Goal: Answer question/provide support: Share knowledge or assist other users

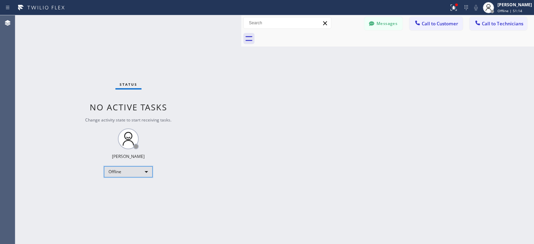
click at [131, 173] on div "Offline" at bounding box center [128, 171] width 49 height 11
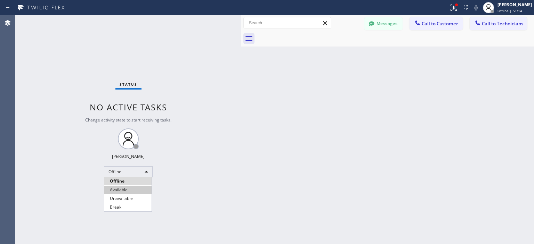
click at [131, 188] on li "Available" at bounding box center [127, 190] width 47 height 8
click at [371, 25] on icon at bounding box center [371, 23] width 5 height 5
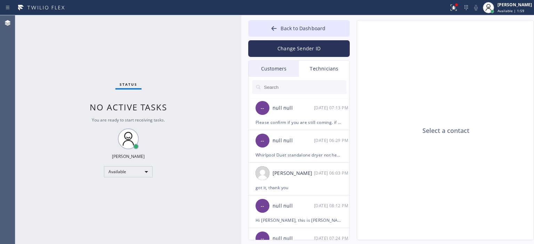
click at [294, 64] on div "Customers" at bounding box center [273, 69] width 50 height 16
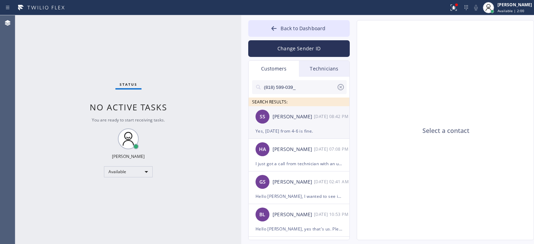
click at [318, 121] on div "SS [PERSON_NAME] [DATE] 08:42 PM" at bounding box center [298, 116] width 101 height 21
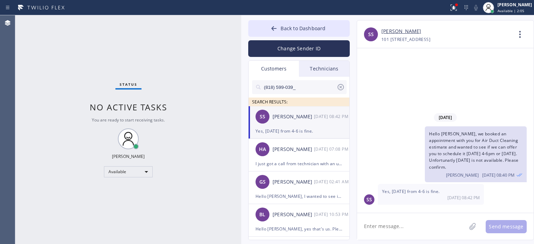
click at [394, 33] on link "[PERSON_NAME]" at bounding box center [401, 31] width 40 height 8
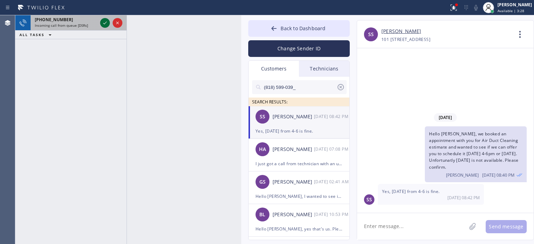
click at [101, 26] on icon at bounding box center [105, 23] width 8 height 8
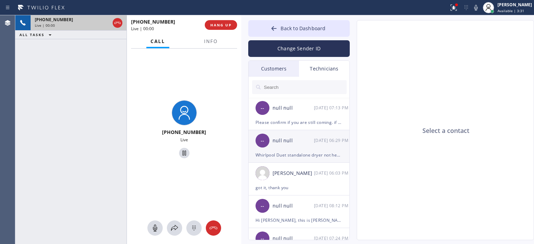
click at [311, 152] on div "Whirlpool Duet standalone dryer not heating at least 8 yrs // 11042 [GEOGRAPHIC…" at bounding box center [298, 155] width 87 height 8
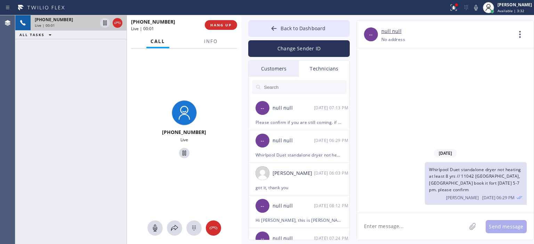
click at [288, 69] on div "Customers" at bounding box center [273, 69] width 50 height 16
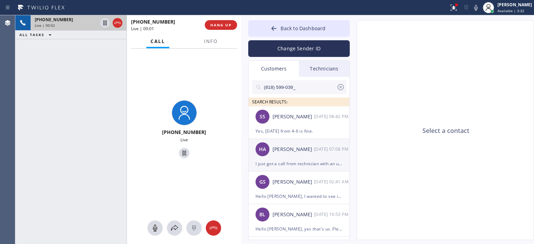
click at [304, 154] on div "HA [PERSON_NAME] [DATE] 07:08 PM" at bounding box center [298, 149] width 101 height 21
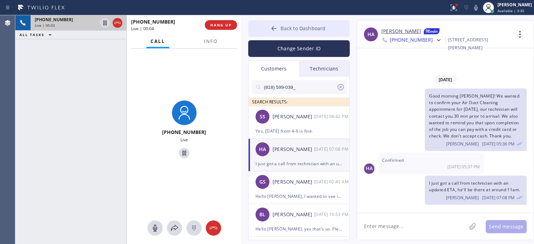
click at [274, 27] on icon at bounding box center [273, 28] width 7 height 7
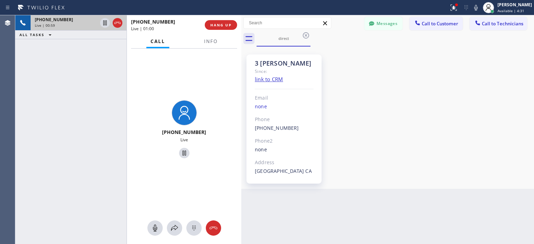
click at [36, 68] on div "[PHONE_NUMBER] Live | 00:59 ALL TASKS ALL TASKS ACTIVE TASKS TASKS IN WRAP UP" at bounding box center [70, 129] width 111 height 229
click at [227, 25] on span "HANG UP" at bounding box center [220, 25] width 21 height 5
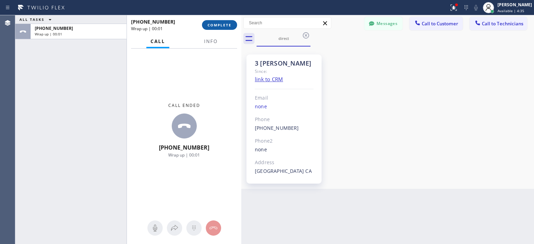
click at [225, 24] on span "COMPLETE" at bounding box center [219, 25] width 24 height 5
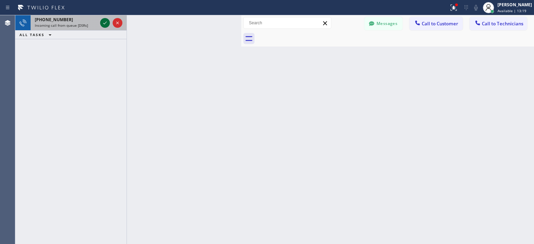
click at [106, 22] on icon at bounding box center [105, 23] width 8 height 8
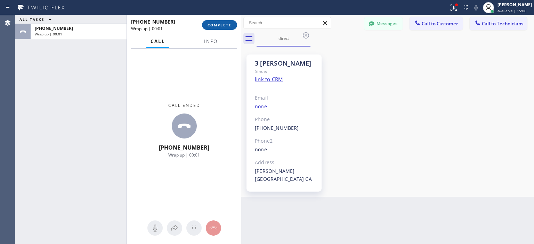
click at [219, 25] on span "COMPLETE" at bounding box center [219, 25] width 24 height 5
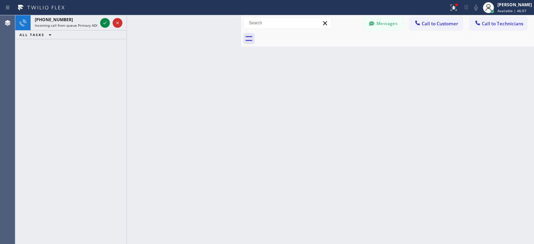
click at [107, 22] on icon at bounding box center [105, 23] width 8 height 8
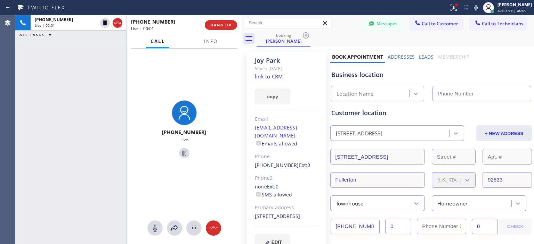
type input "[PHONE_NUMBER]"
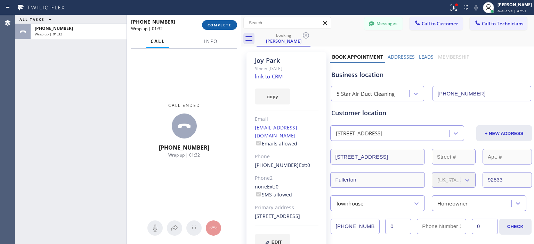
click at [222, 24] on span "COMPLETE" at bounding box center [219, 25] width 24 height 5
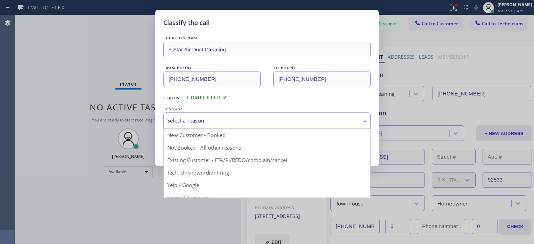
click at [263, 119] on div "Select a reason" at bounding box center [266, 121] width 199 height 8
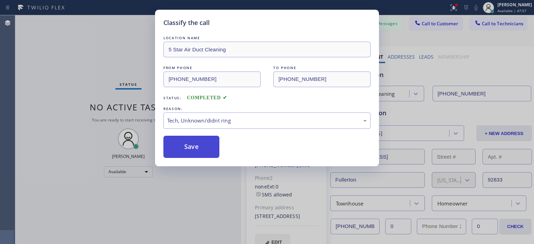
click at [200, 142] on button "Save" at bounding box center [191, 147] width 56 height 22
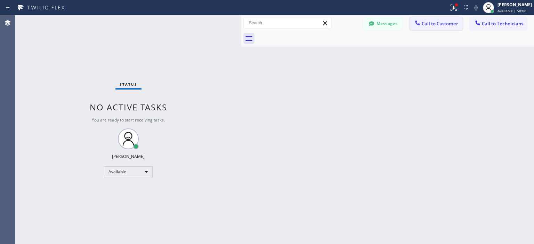
click at [443, 25] on span "Call to Customer" at bounding box center [439, 24] width 36 height 6
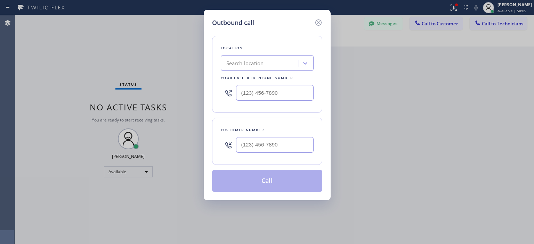
click at [260, 62] on div "Search location" at bounding box center [245, 63] width 38 height 8
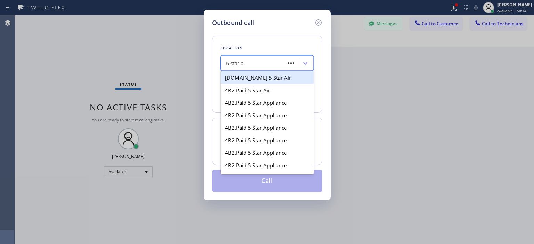
type input "5 star air"
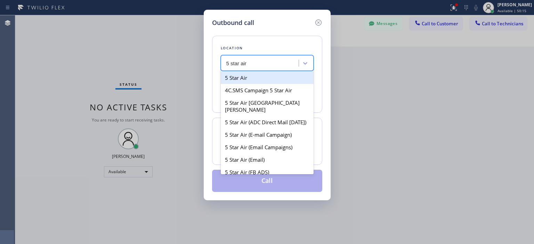
click at [259, 74] on div "5 Star Air" at bounding box center [267, 78] width 93 height 13
type input "[PHONE_NUMBER]"
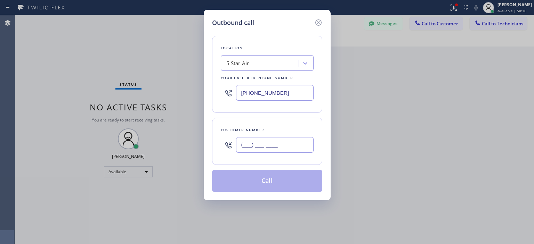
click at [263, 147] on input "(___) ___-____" at bounding box center [274, 145] width 77 height 16
paste input "949) 218-9970"
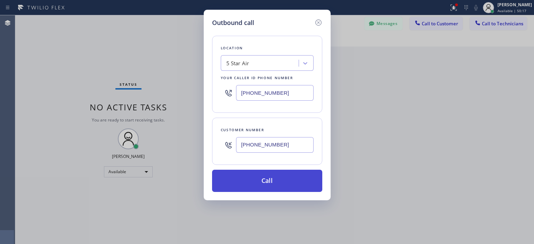
type input "[PHONE_NUMBER]"
click at [279, 180] on button "Call" at bounding box center [267, 181] width 110 height 22
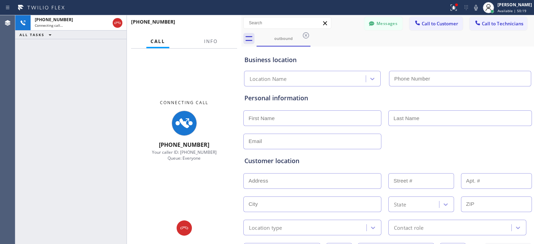
type input "[PHONE_NUMBER]"
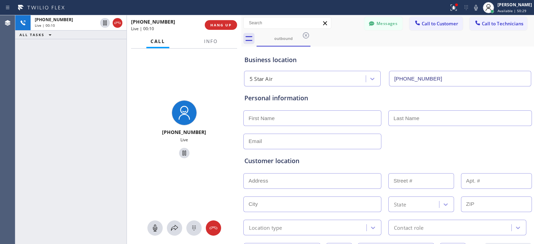
click at [32, 63] on div "[PHONE_NUMBER] Live | 00:10 ALL TASKS ALL TASKS ACTIVE TASKS TASKS IN WRAP UP" at bounding box center [70, 129] width 111 height 229
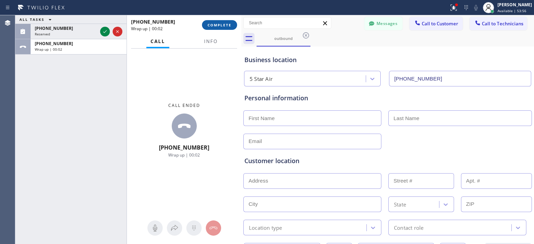
click at [221, 29] on button "COMPLETE" at bounding box center [219, 25] width 35 height 10
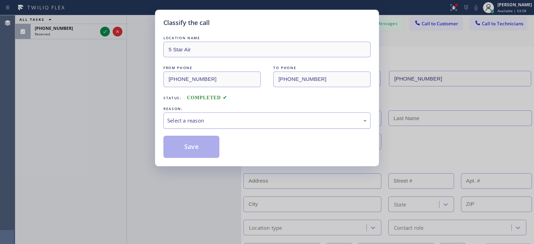
click at [265, 115] on div "Select a reason" at bounding box center [266, 121] width 207 height 16
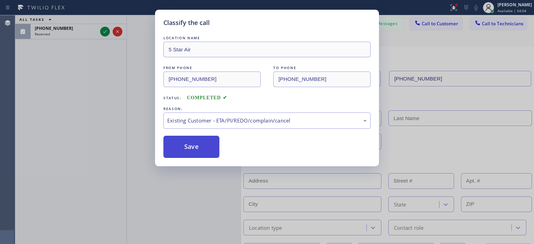
click at [202, 148] on button "Save" at bounding box center [191, 147] width 56 height 22
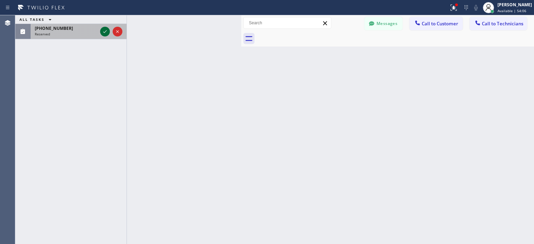
click at [103, 30] on icon at bounding box center [105, 31] width 8 height 8
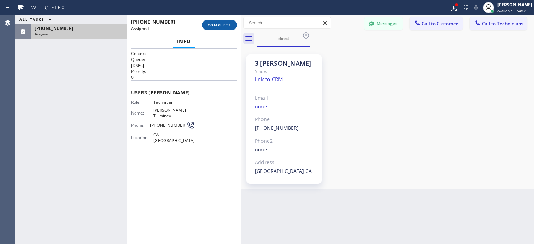
click at [221, 23] on span "COMPLETE" at bounding box center [219, 25] width 24 height 5
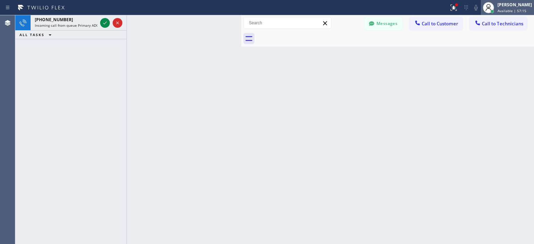
click at [511, 9] on span "Available | 57:15" at bounding box center [511, 10] width 29 height 5
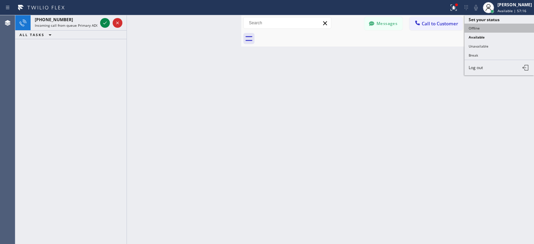
click at [484, 27] on button "Offline" at bounding box center [498, 28] width 69 height 9
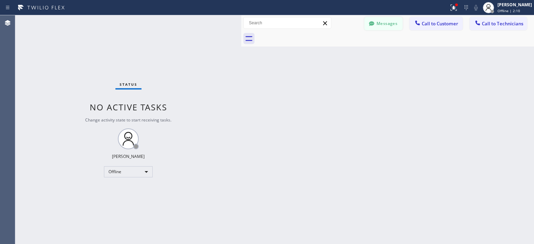
click at [385, 25] on button "Messages" at bounding box center [383, 23] width 38 height 13
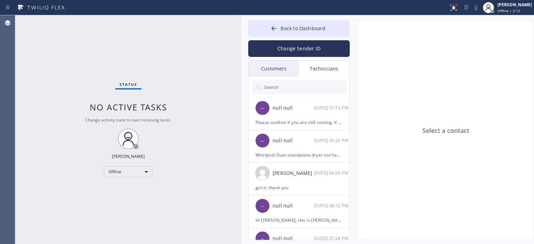
click at [284, 65] on div "Customers" at bounding box center [273, 69] width 50 height 16
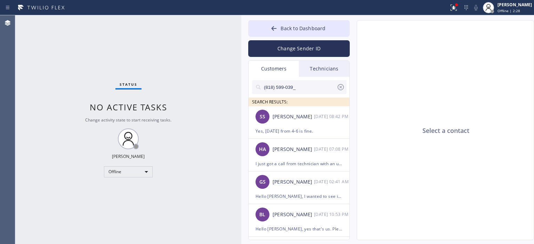
click at [342, 85] on icon at bounding box center [340, 87] width 8 height 8
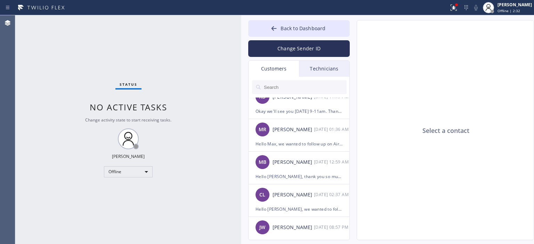
scroll to position [274, 0]
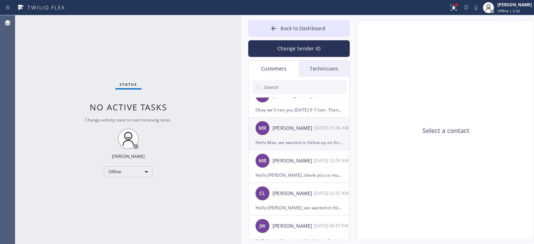
click at [303, 139] on div "Hello Max, we wanted to follow up on Air Duct Cleaning estimate that our techni…" at bounding box center [298, 143] width 87 height 8
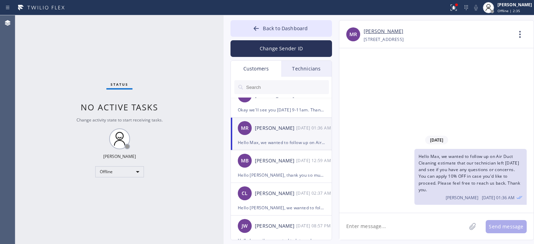
drag, startPoint x: 240, startPoint y: 37, endPoint x: 222, endPoint y: 36, distance: 17.7
click at [223, 36] on div at bounding box center [223, 129] width 0 height 229
click at [281, 160] on div "[PERSON_NAME]" at bounding box center [275, 161] width 41 height 8
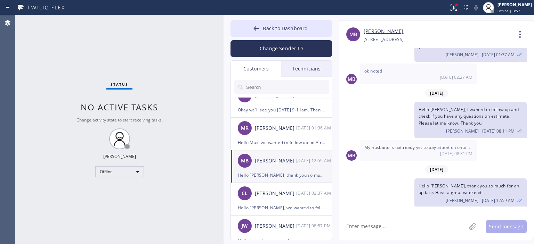
scroll to position [0, 0]
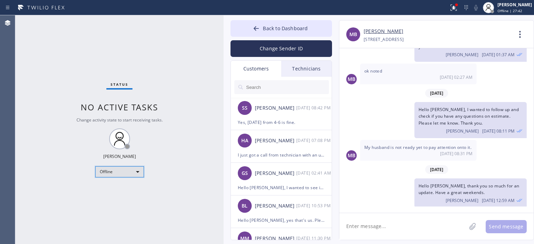
click at [126, 171] on div "Offline" at bounding box center [119, 171] width 49 height 11
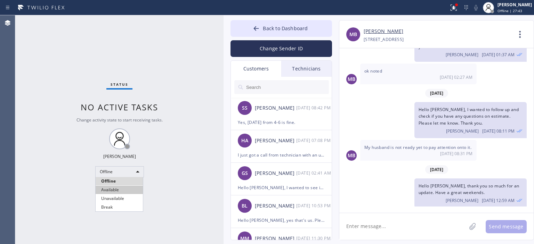
click at [117, 190] on li "Available" at bounding box center [119, 190] width 47 height 8
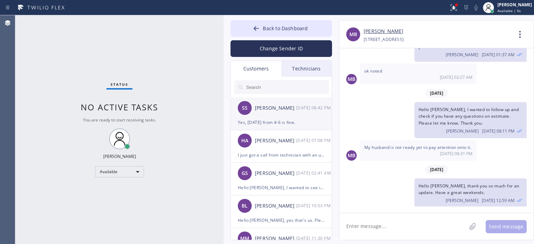
click at [294, 115] on div "SS [PERSON_NAME] [DATE] 08:42 PM" at bounding box center [281, 108] width 101 height 21
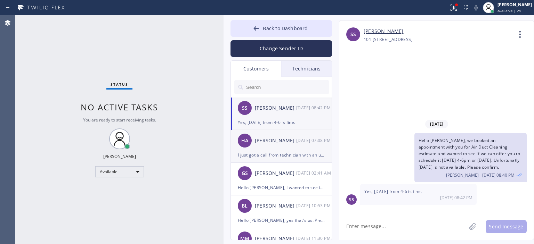
click at [284, 157] on div "I just got a call from technician with an updated ETA, he'll be there at around…" at bounding box center [281, 155] width 87 height 8
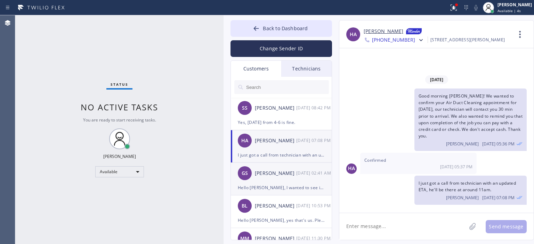
click at [292, 173] on div "[PERSON_NAME]" at bounding box center [275, 174] width 41 height 8
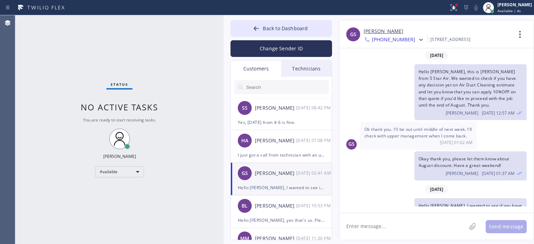
scroll to position [34, 0]
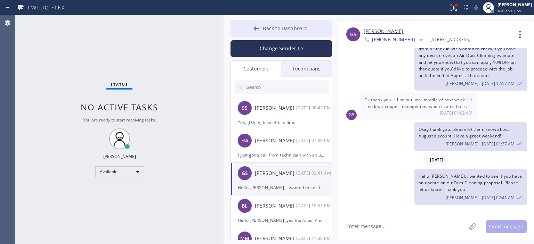
click at [256, 30] on icon at bounding box center [256, 28] width 5 height 5
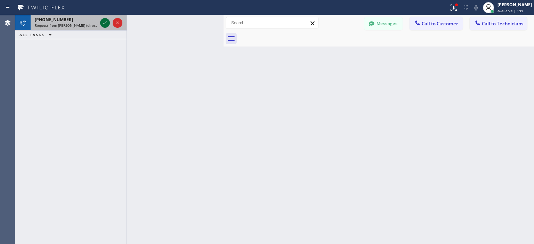
click at [106, 24] on icon at bounding box center [105, 23] width 8 height 8
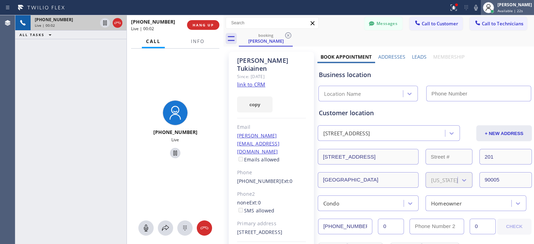
type input "[PHONE_NUMBER]"
